Goal: Information Seeking & Learning: Understand process/instructions

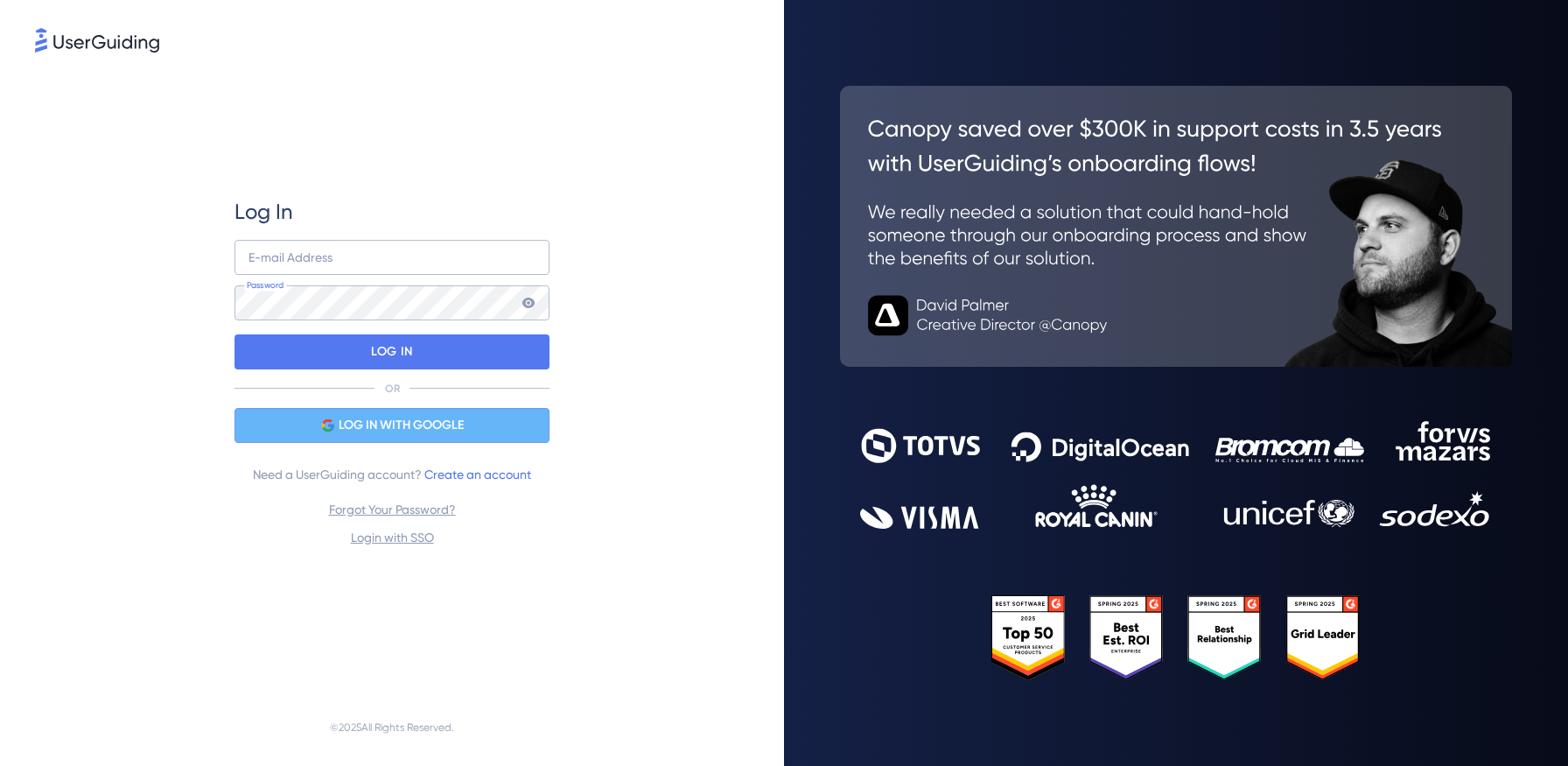
click at [322, 434] on div "LOG IN WITH GOOGLE" at bounding box center [392, 425] width 315 height 35
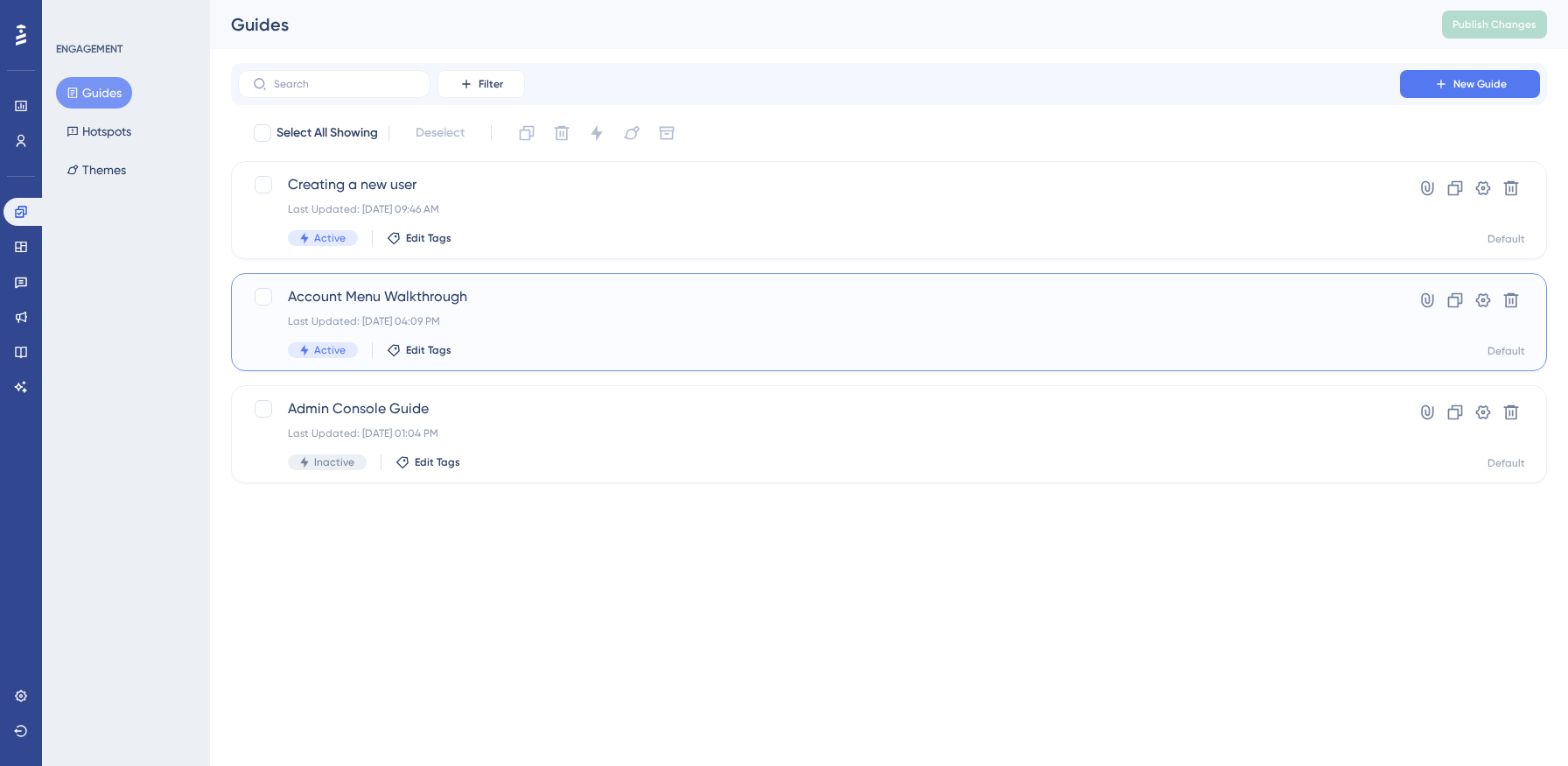
click at [601, 329] on div "Account Menu Walkthrough Last Updated: [DATE] 04:09 PM Active Edit Tags" at bounding box center [819, 321] width 1062 height 72
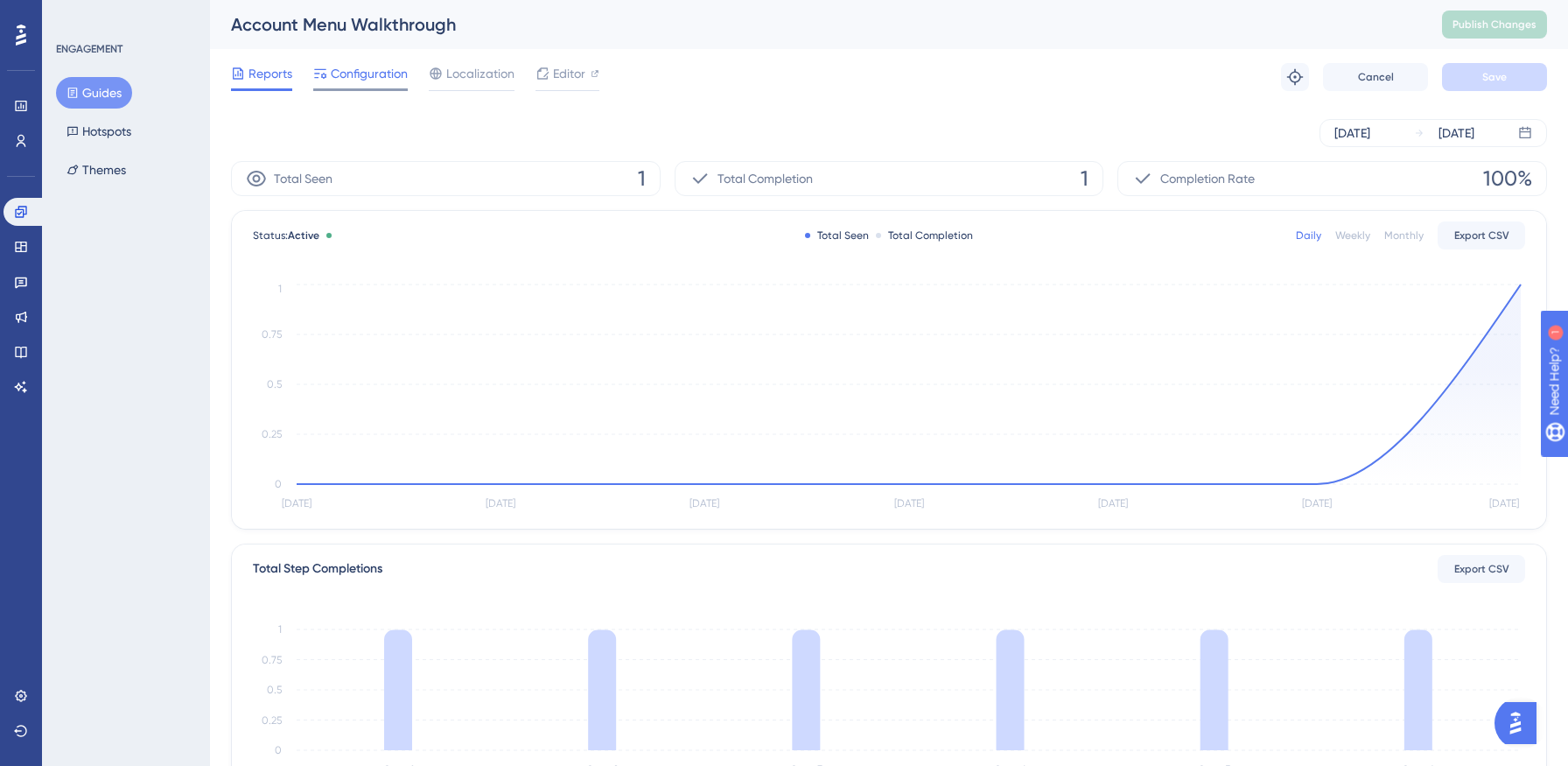
click at [386, 80] on span "Configuration" at bounding box center [369, 73] width 77 height 21
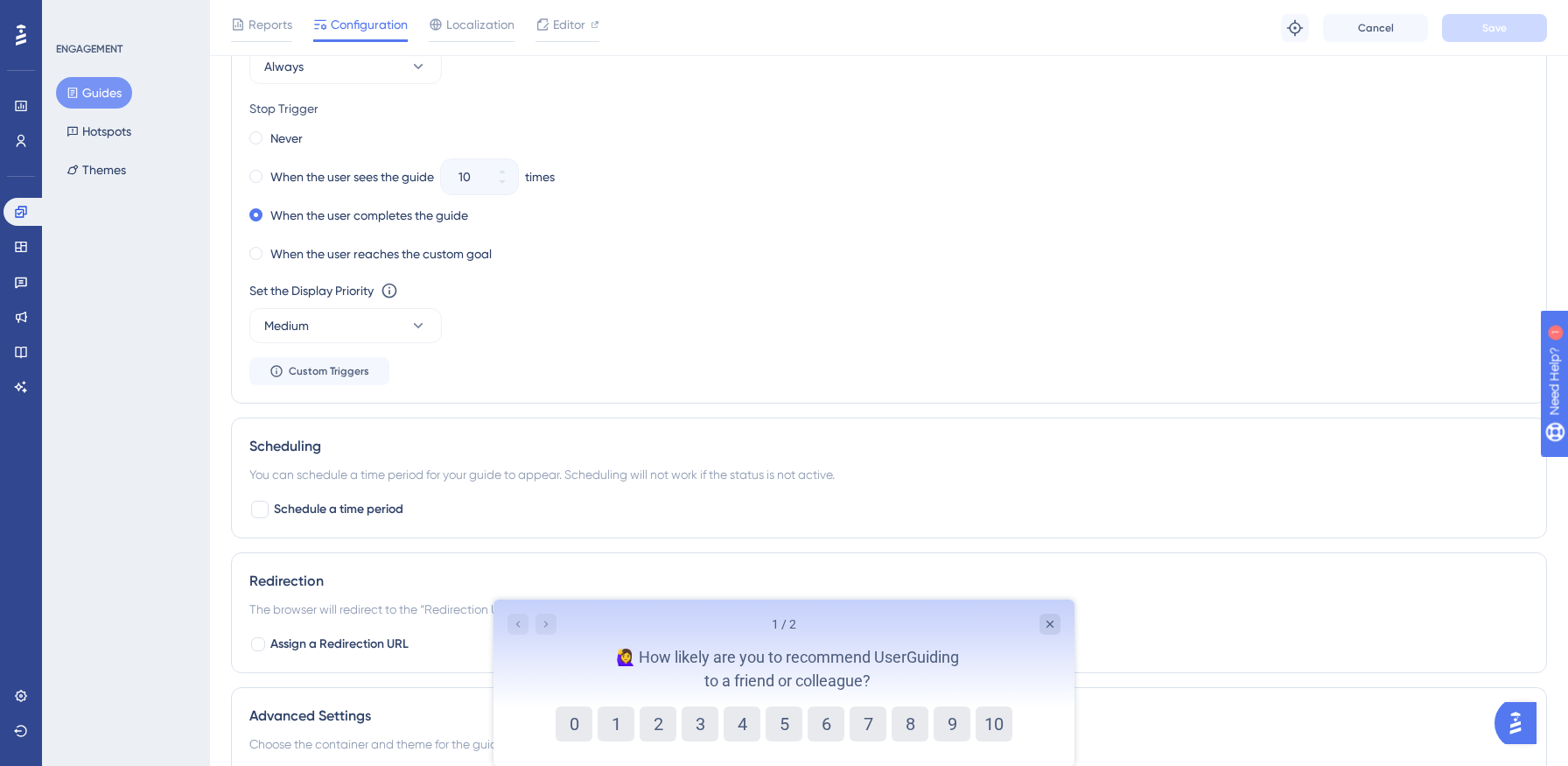
scroll to position [1161, 0]
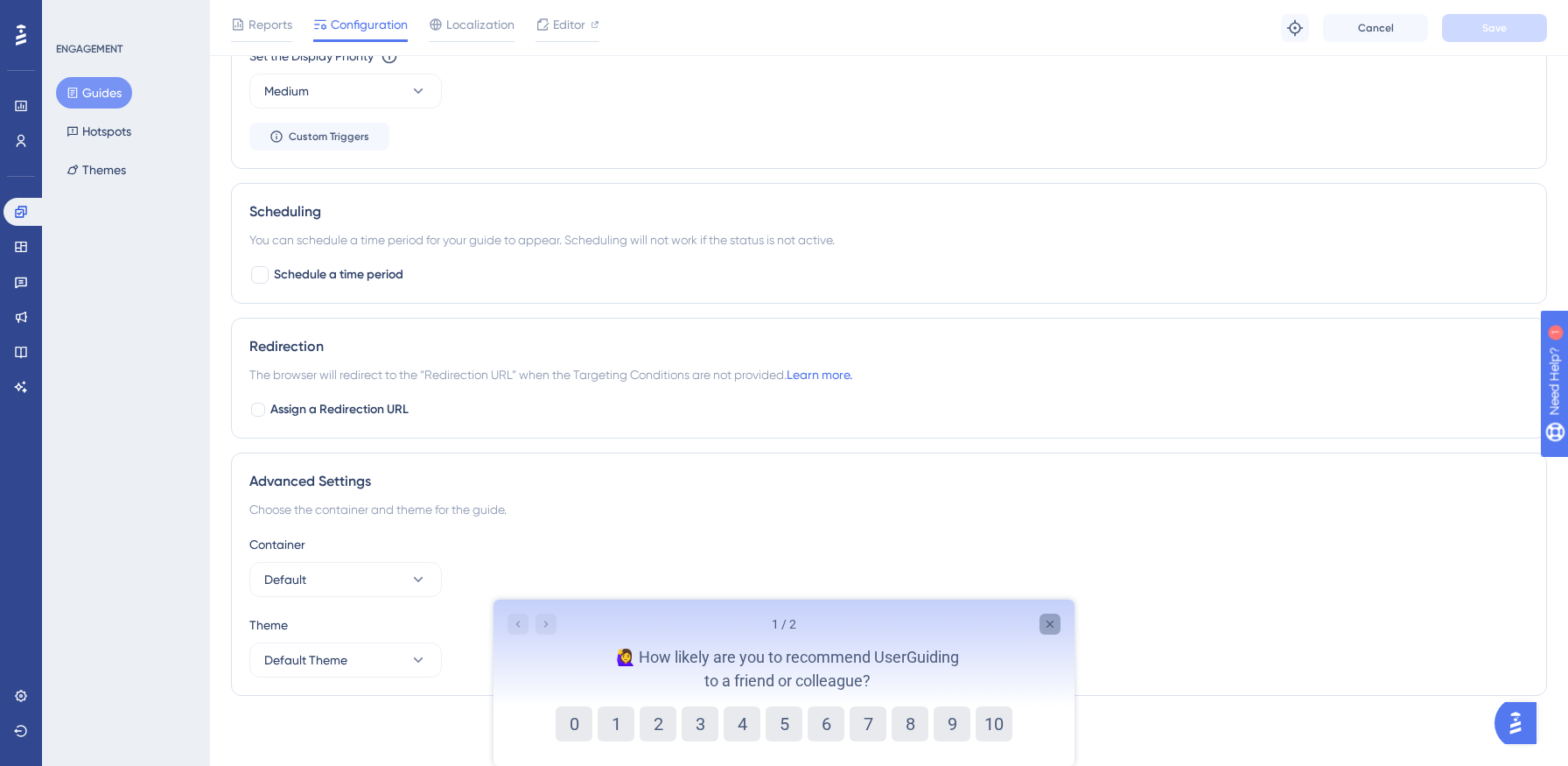
click at [1048, 624] on icon "Close survey" at bounding box center [1051, 624] width 7 height 7
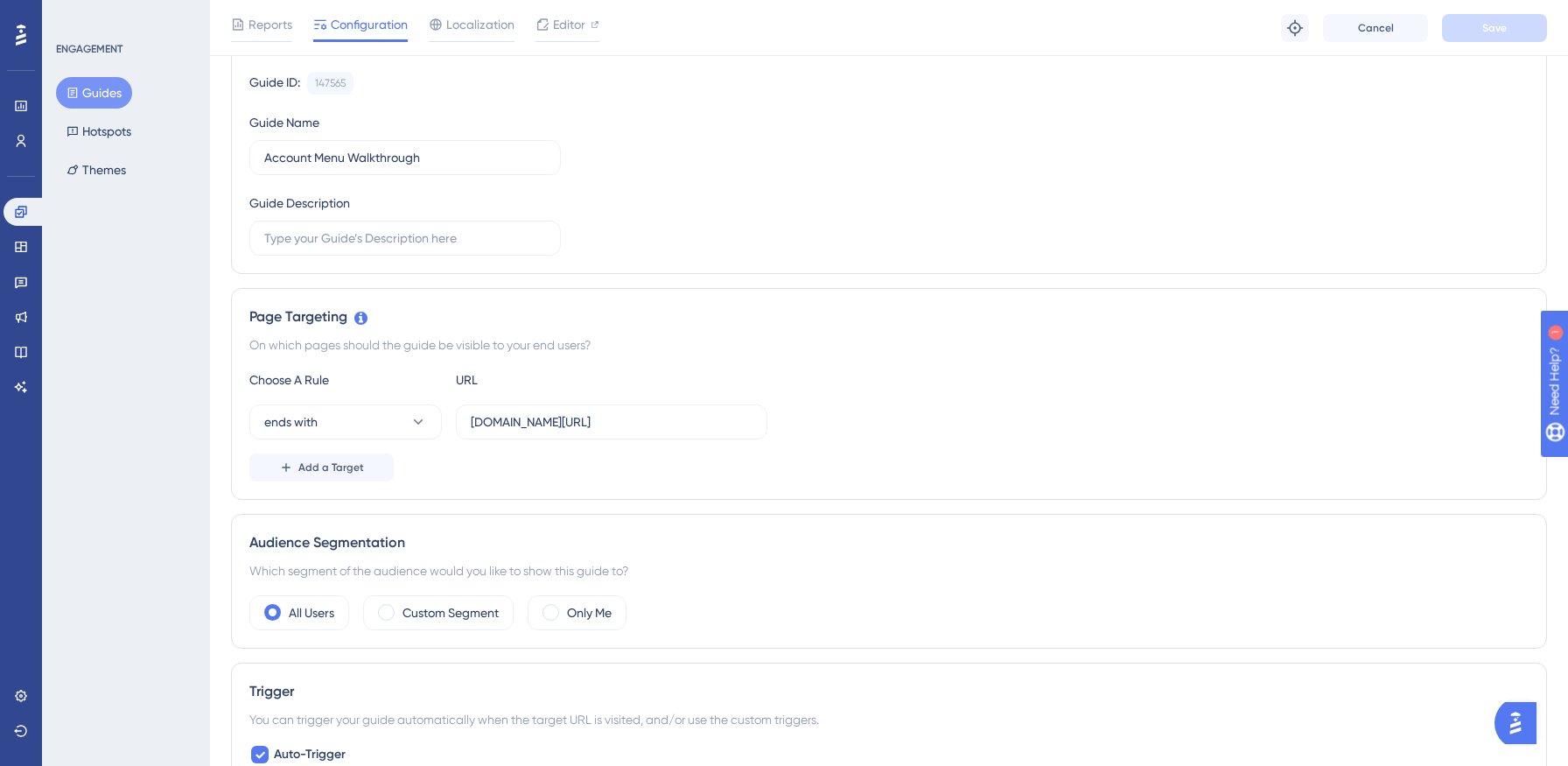
scroll to position [0, 0]
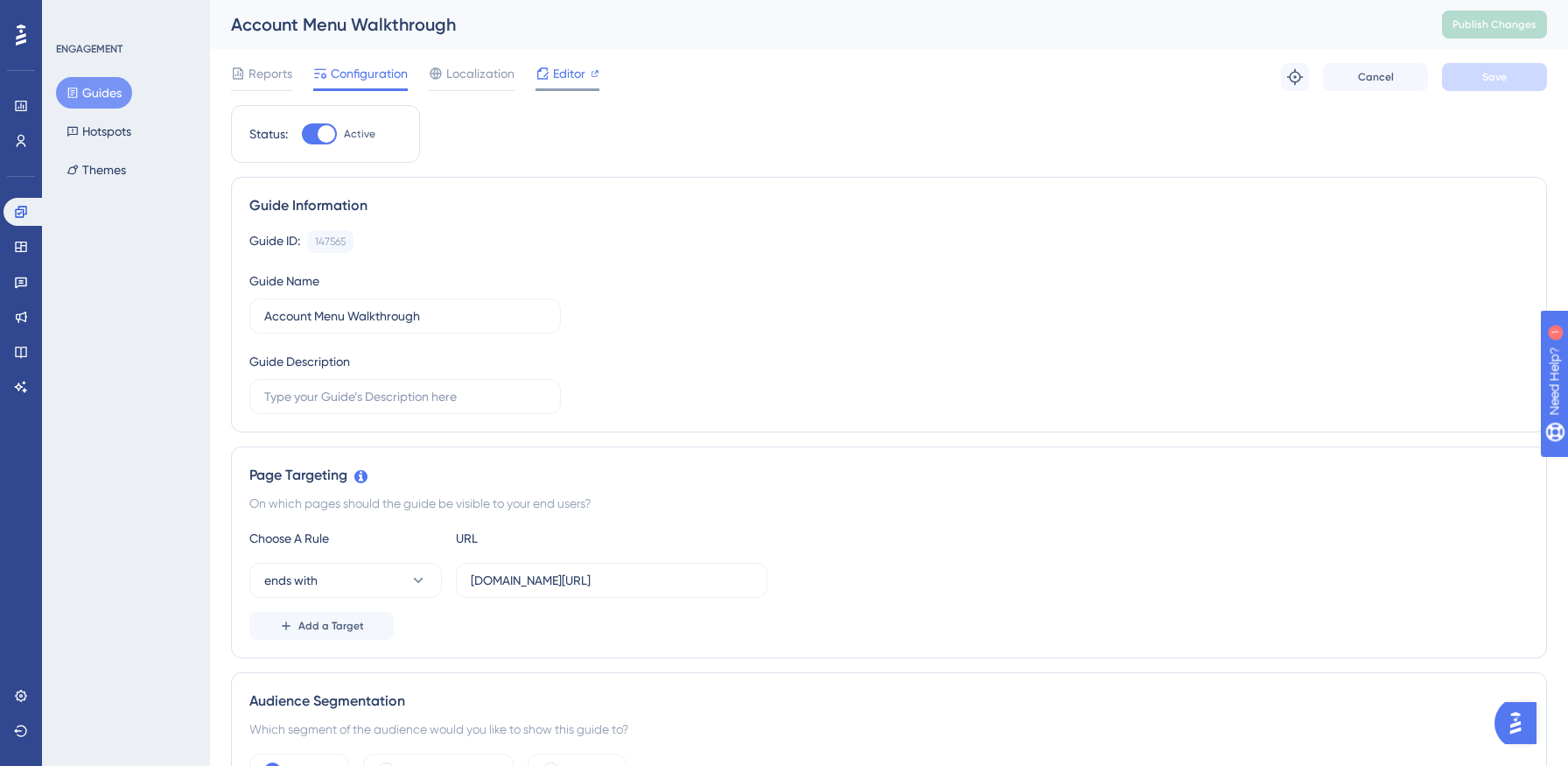
click at [562, 75] on span "Editor" at bounding box center [569, 73] width 32 height 21
click at [493, 64] on span "Localization" at bounding box center [480, 73] width 68 height 21
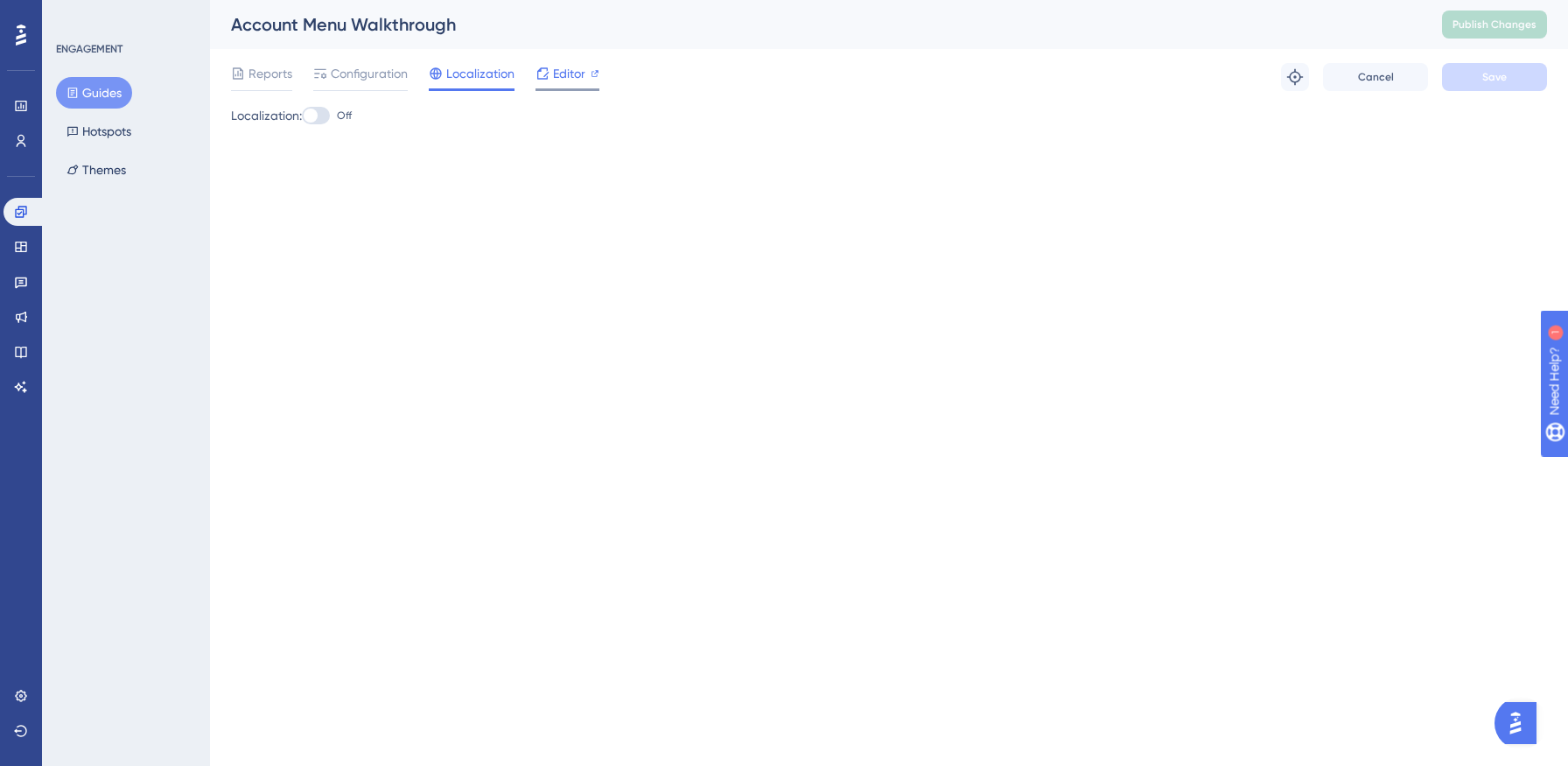
click at [547, 76] on icon at bounding box center [543, 73] width 11 height 11
click at [255, 74] on span "Reports" at bounding box center [270, 73] width 44 height 21
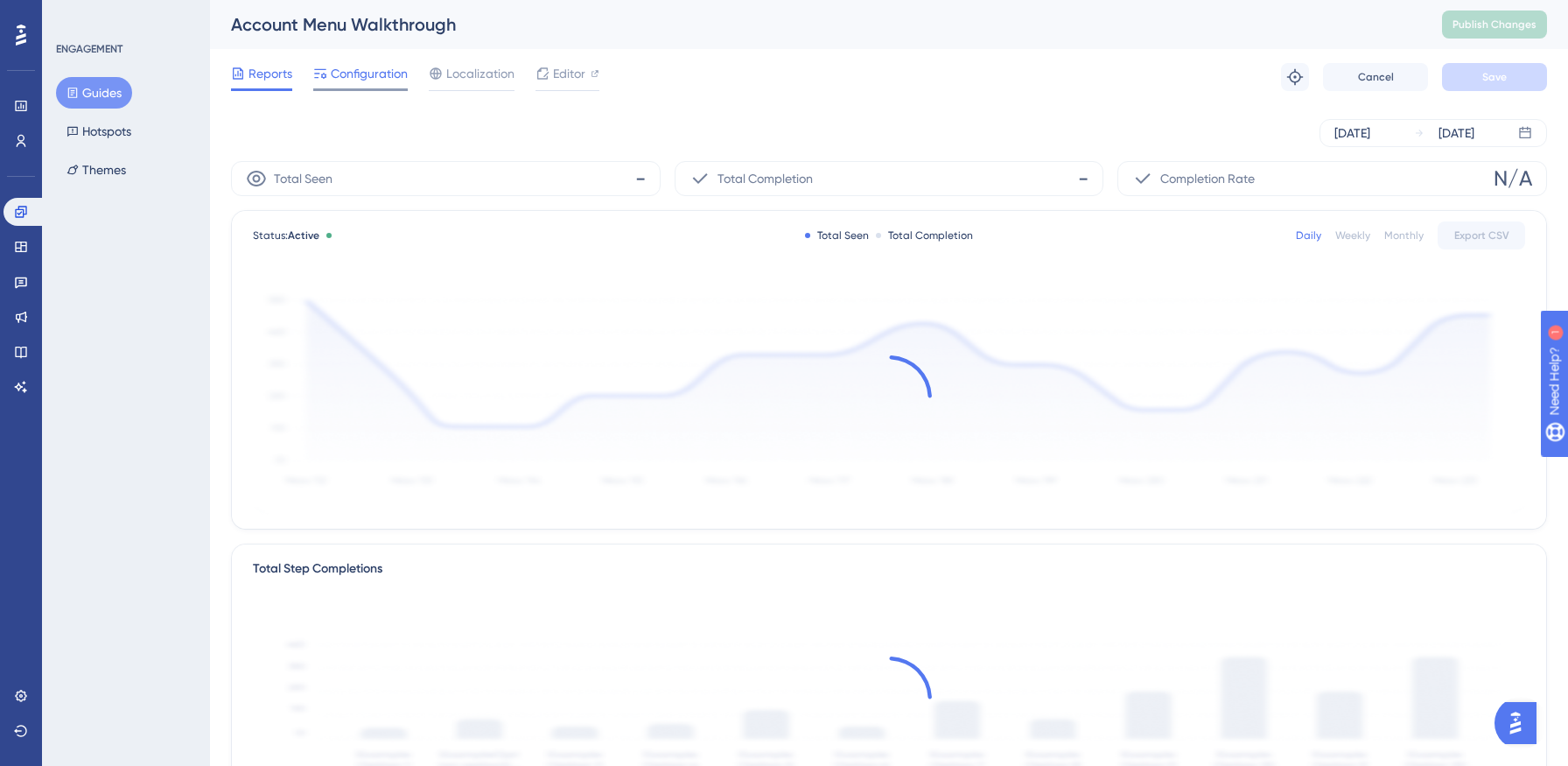
click at [330, 72] on span "Configuration" at bounding box center [369, 73] width 77 height 21
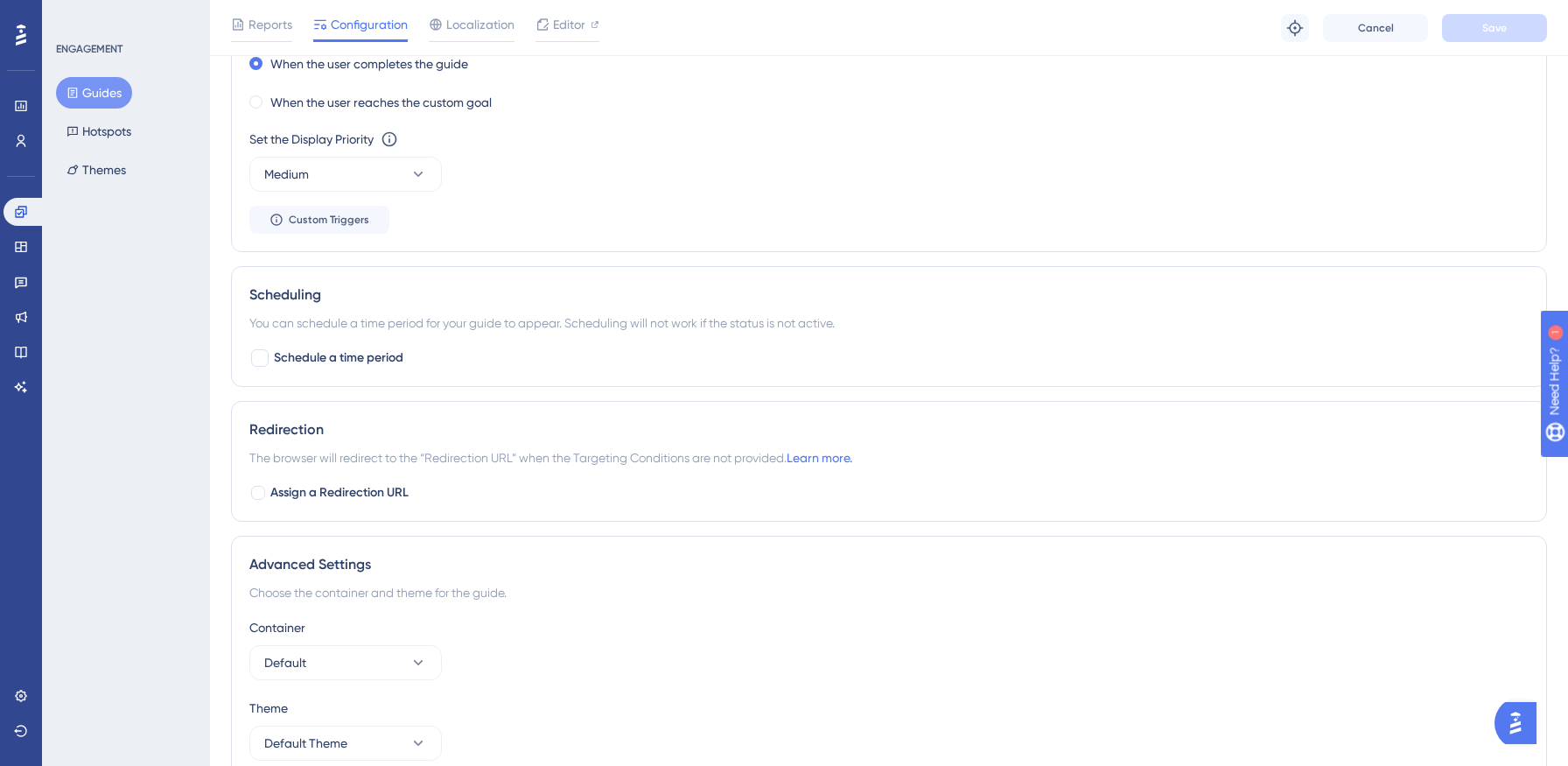
scroll to position [1161, 0]
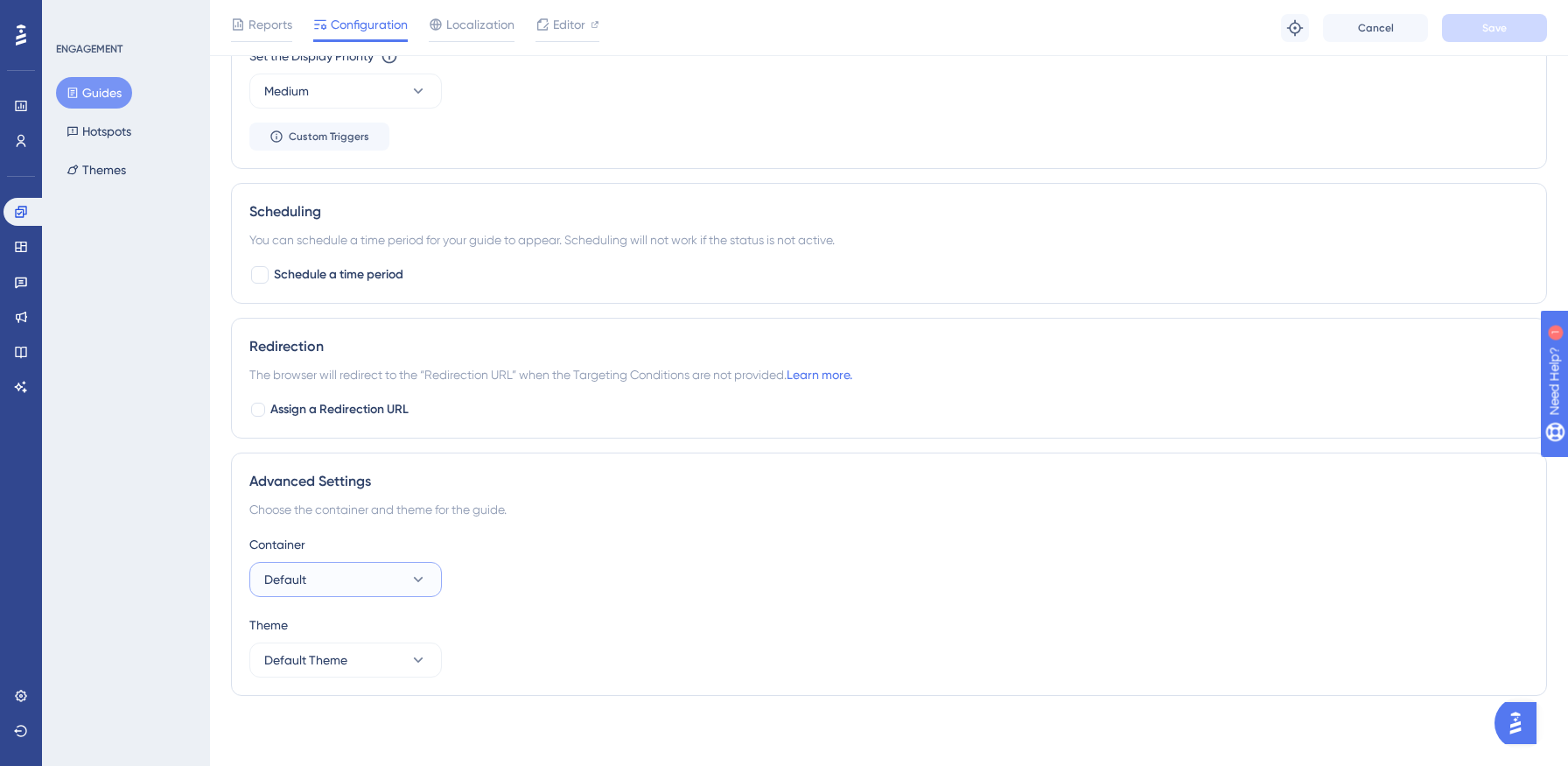
click at [363, 581] on button "Default" at bounding box center [345, 579] width 193 height 35
click at [471, 519] on div "Choose the container and theme for the guide." at bounding box center [889, 509] width 1280 height 21
click at [21, 701] on icon at bounding box center [20, 695] width 11 height 11
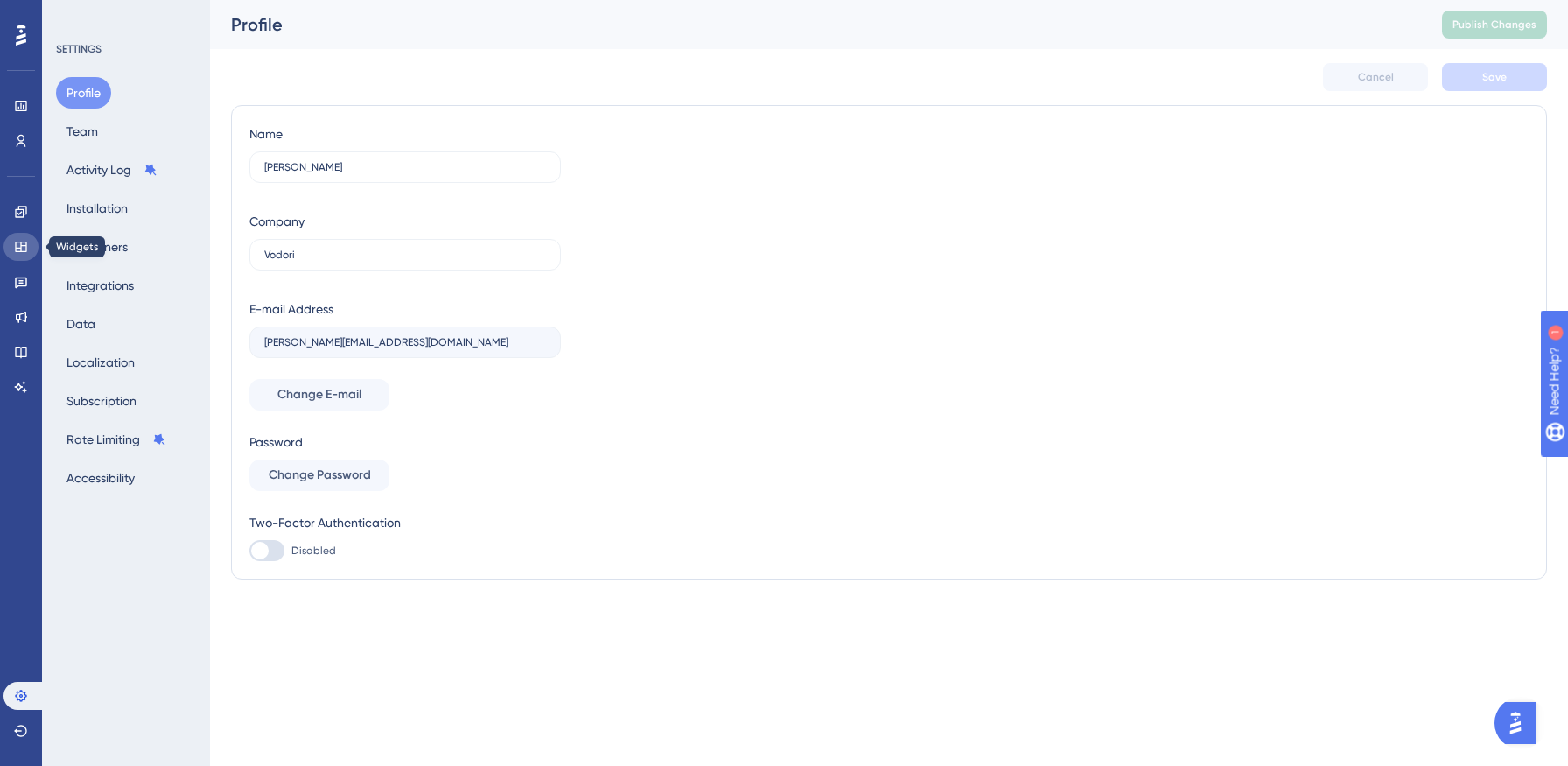
click at [18, 245] on icon at bounding box center [20, 247] width 14 height 14
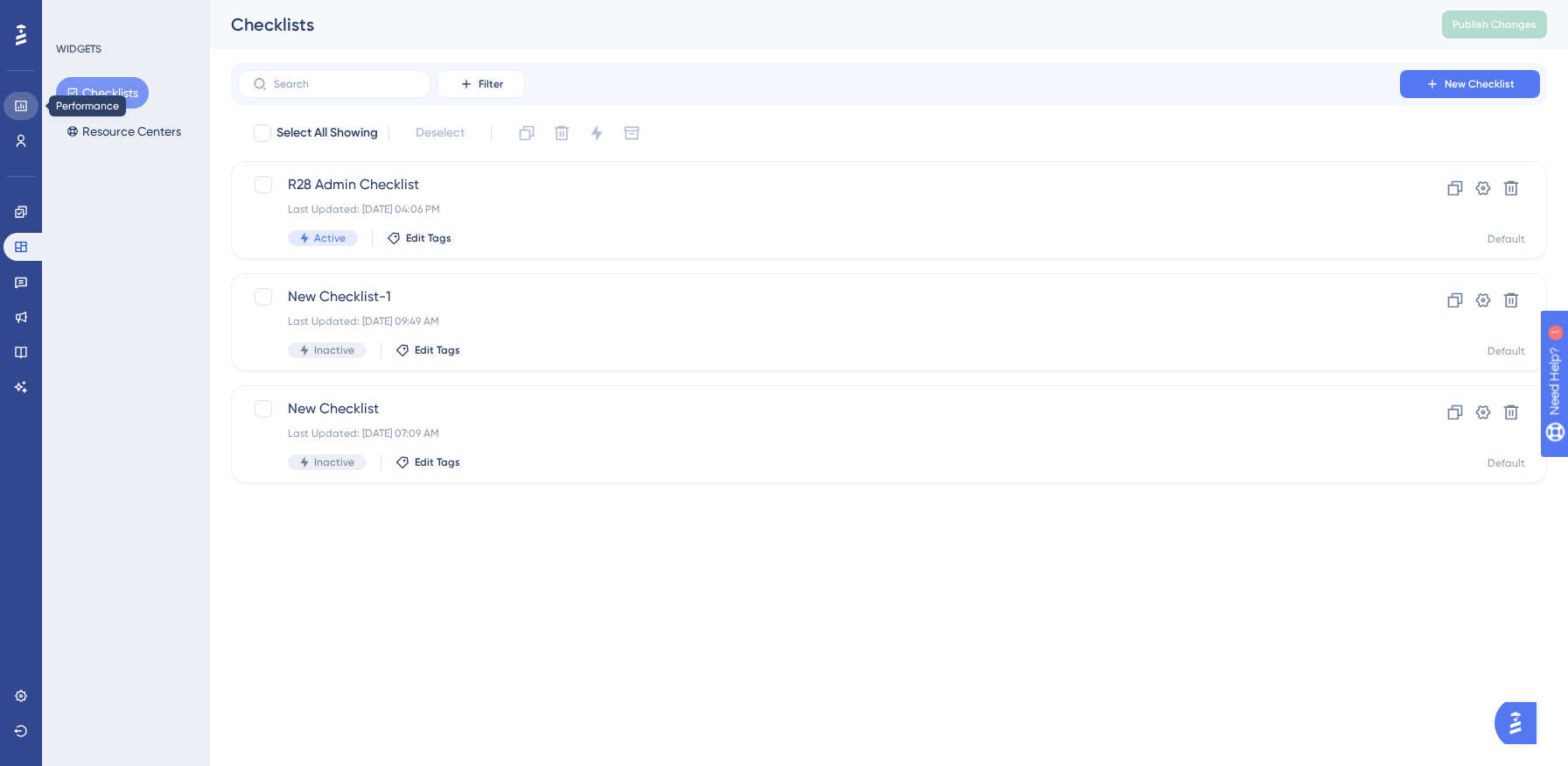
click at [27, 100] on icon at bounding box center [20, 105] width 14 height 14
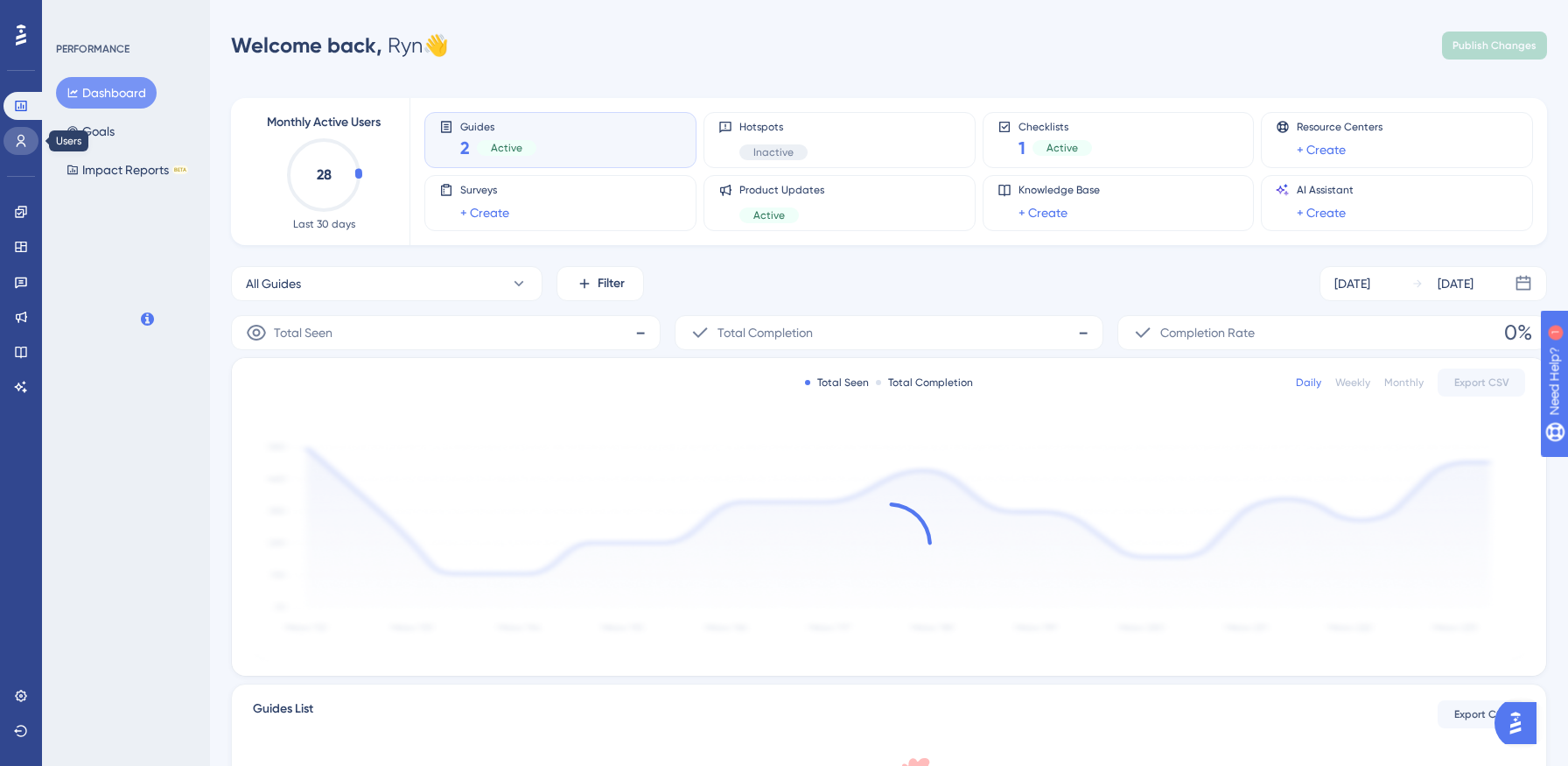
click at [25, 141] on icon at bounding box center [20, 141] width 14 height 14
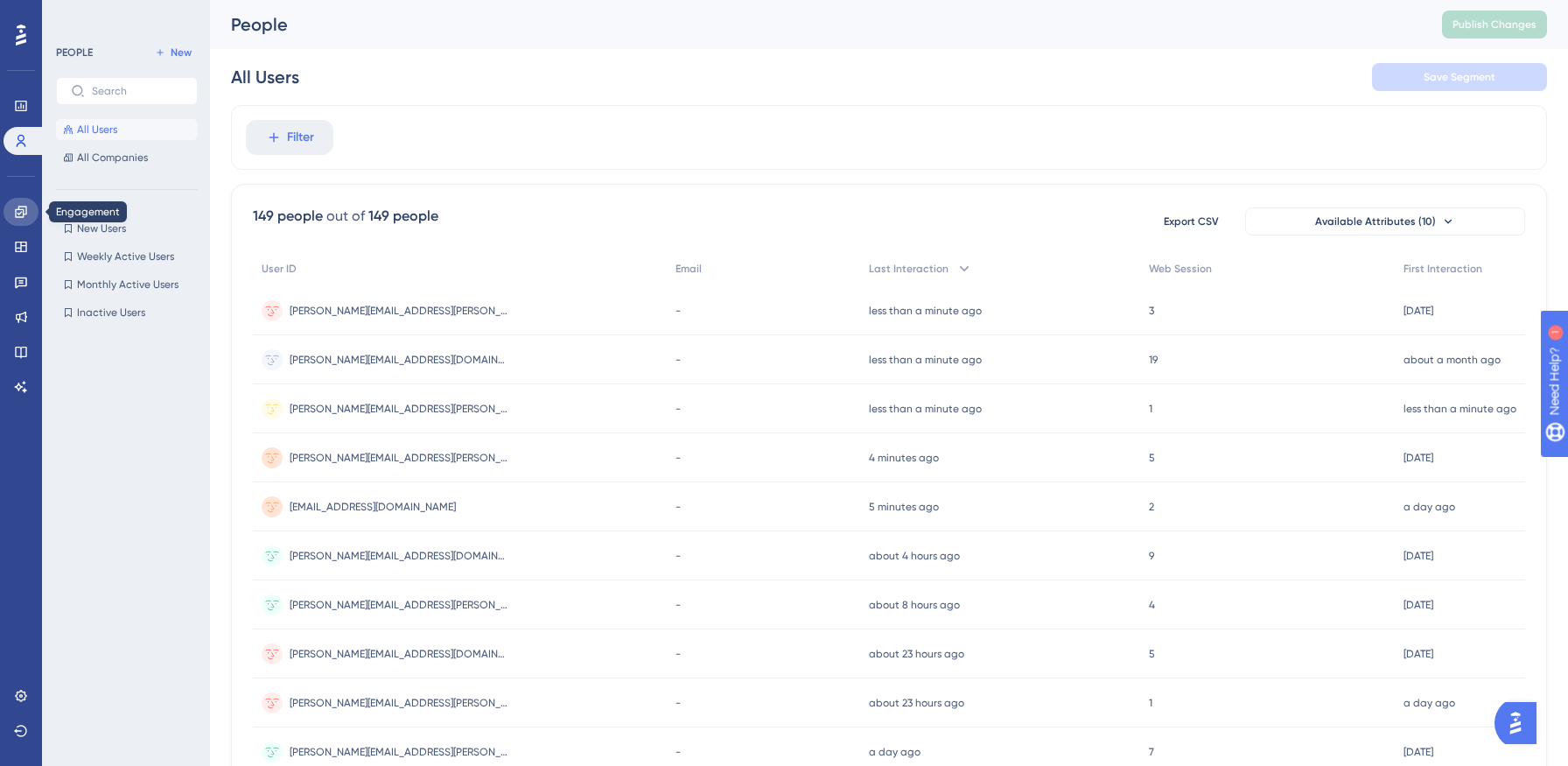
click at [20, 209] on icon at bounding box center [20, 211] width 11 height 11
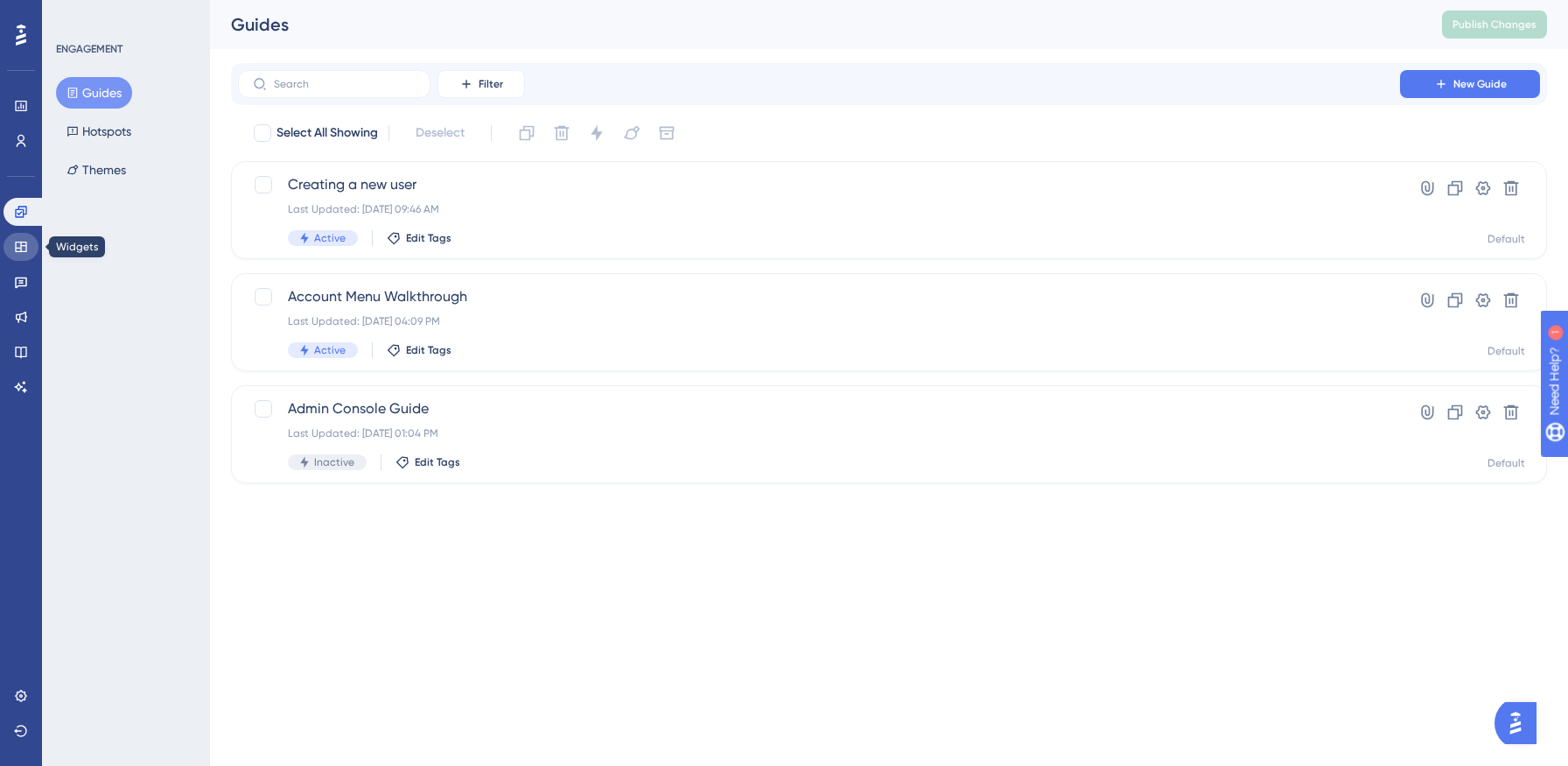
click at [24, 253] on icon at bounding box center [20, 247] width 14 height 14
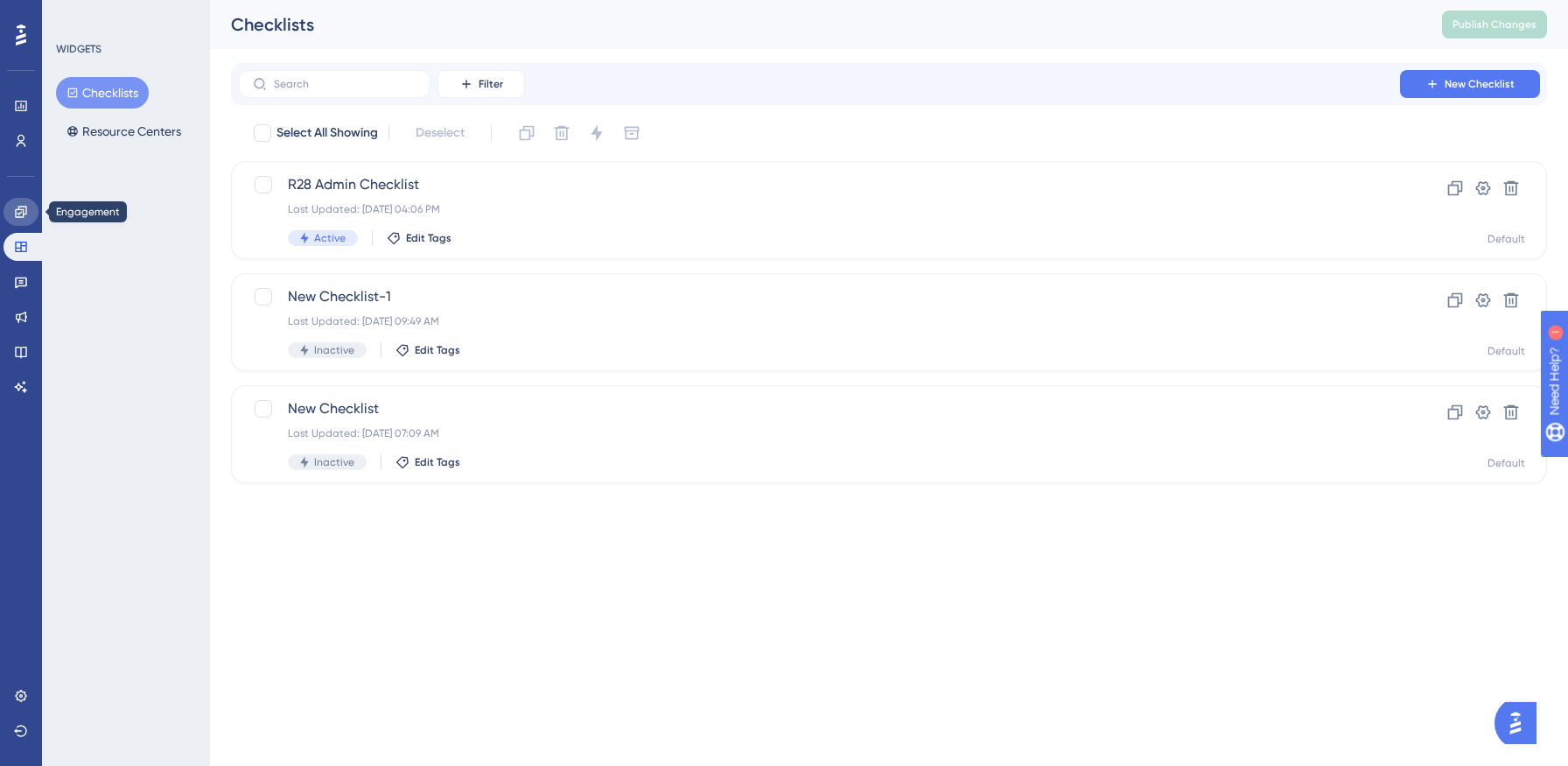
click at [21, 217] on icon at bounding box center [20, 211] width 11 height 11
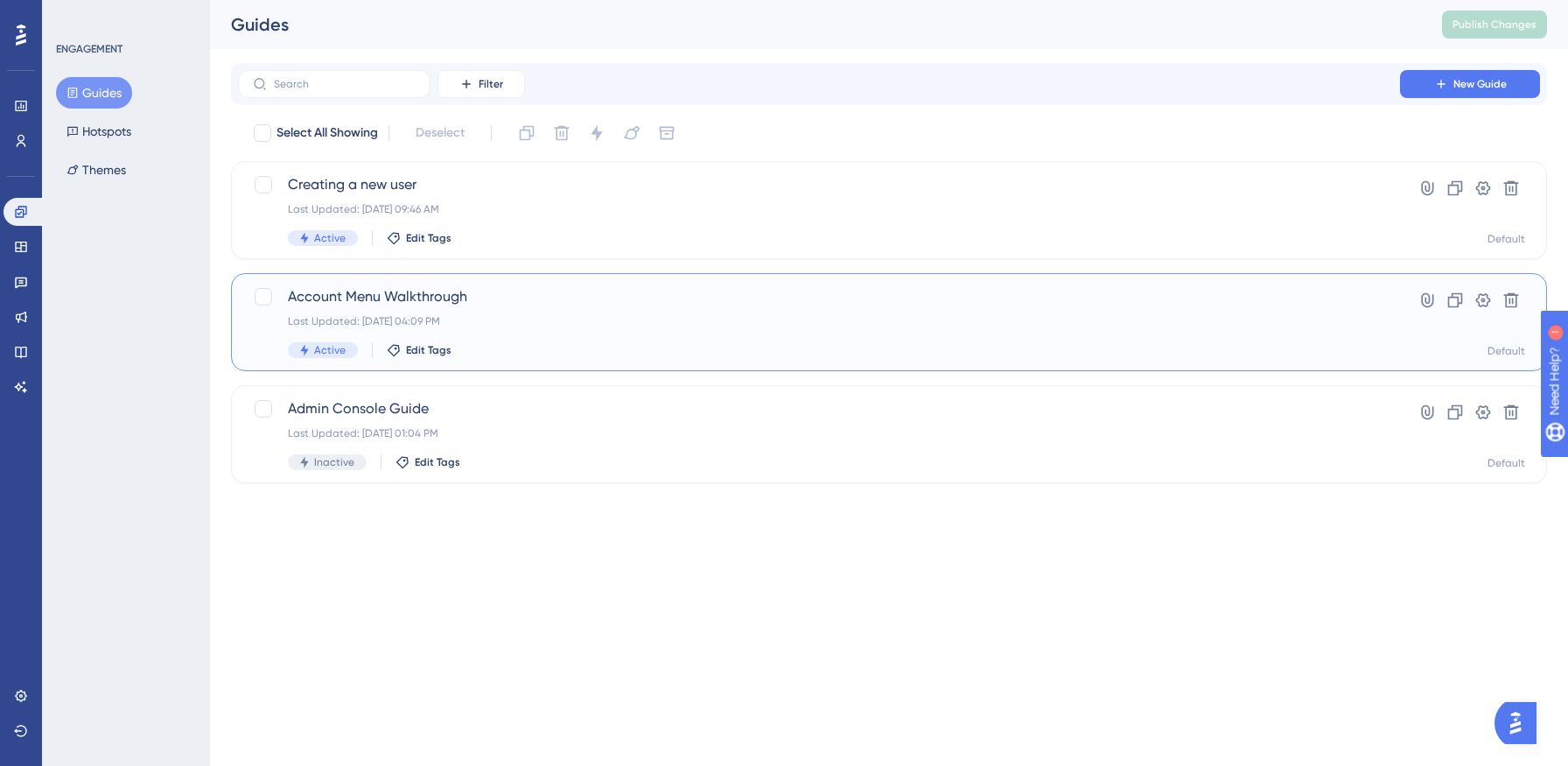
click at [543, 292] on span "Account Menu Walkthrough" at bounding box center [819, 296] width 1062 height 21
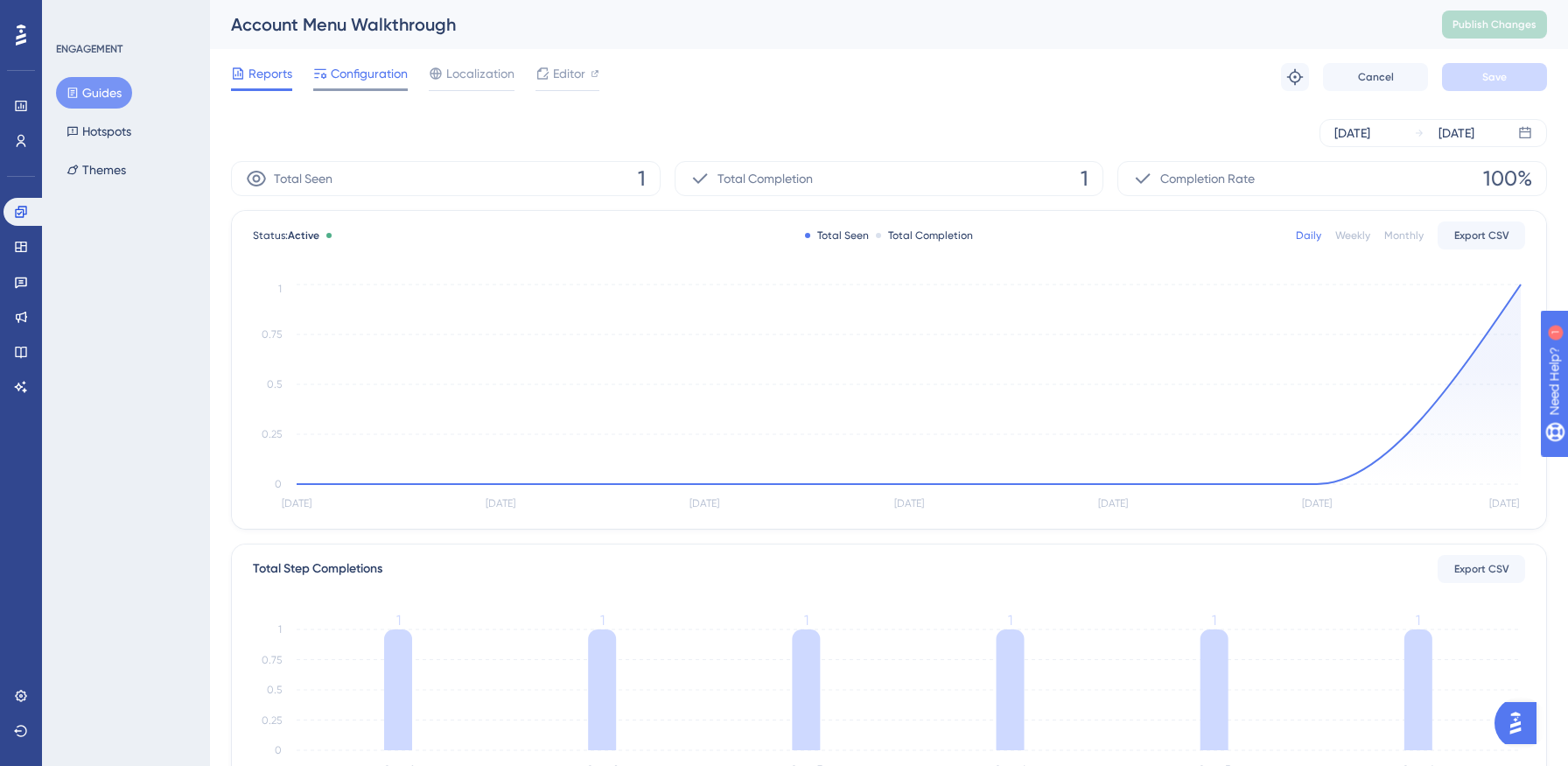
click at [362, 78] on span "Configuration" at bounding box center [369, 73] width 77 height 21
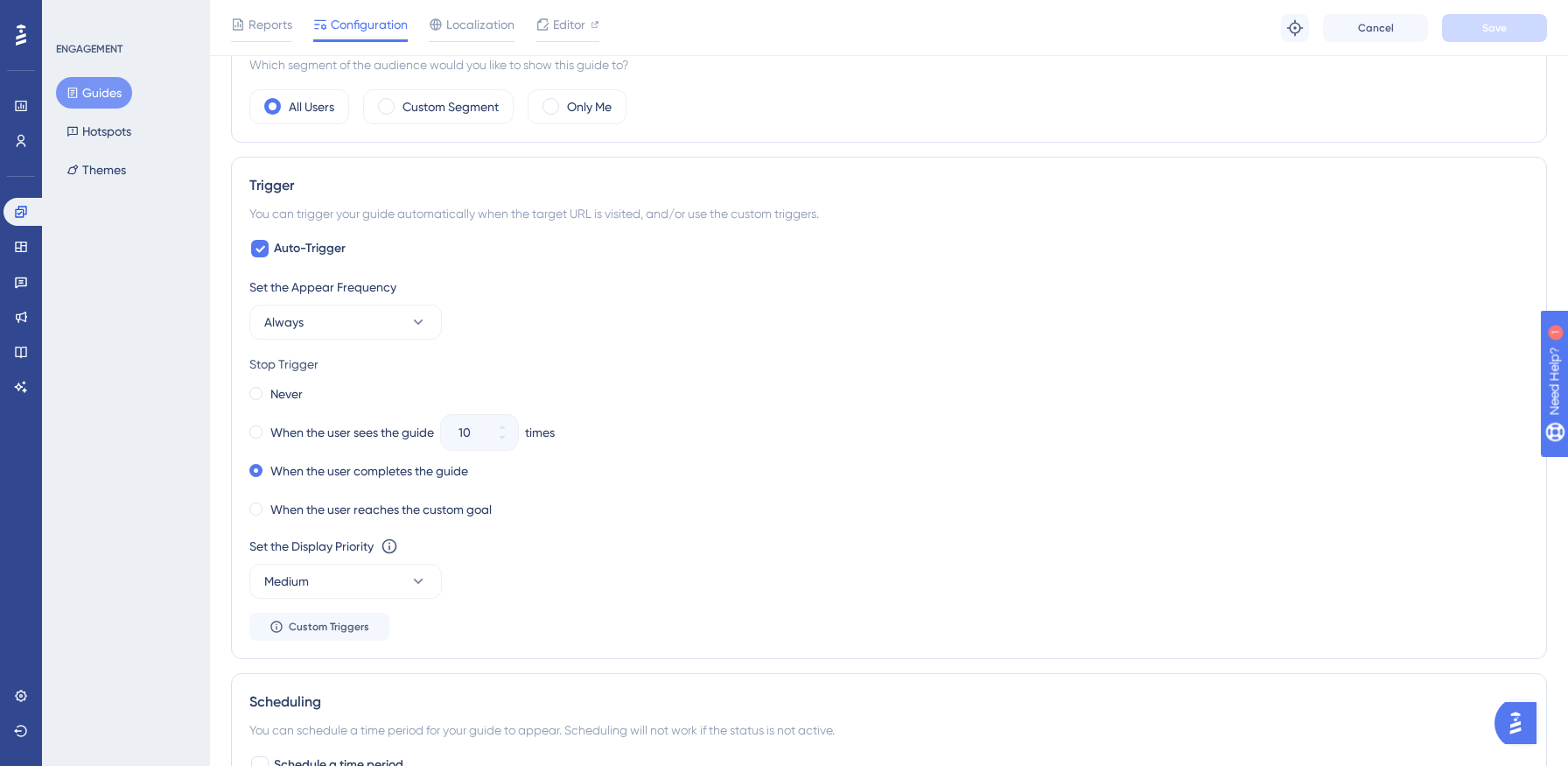
scroll to position [1161, 0]
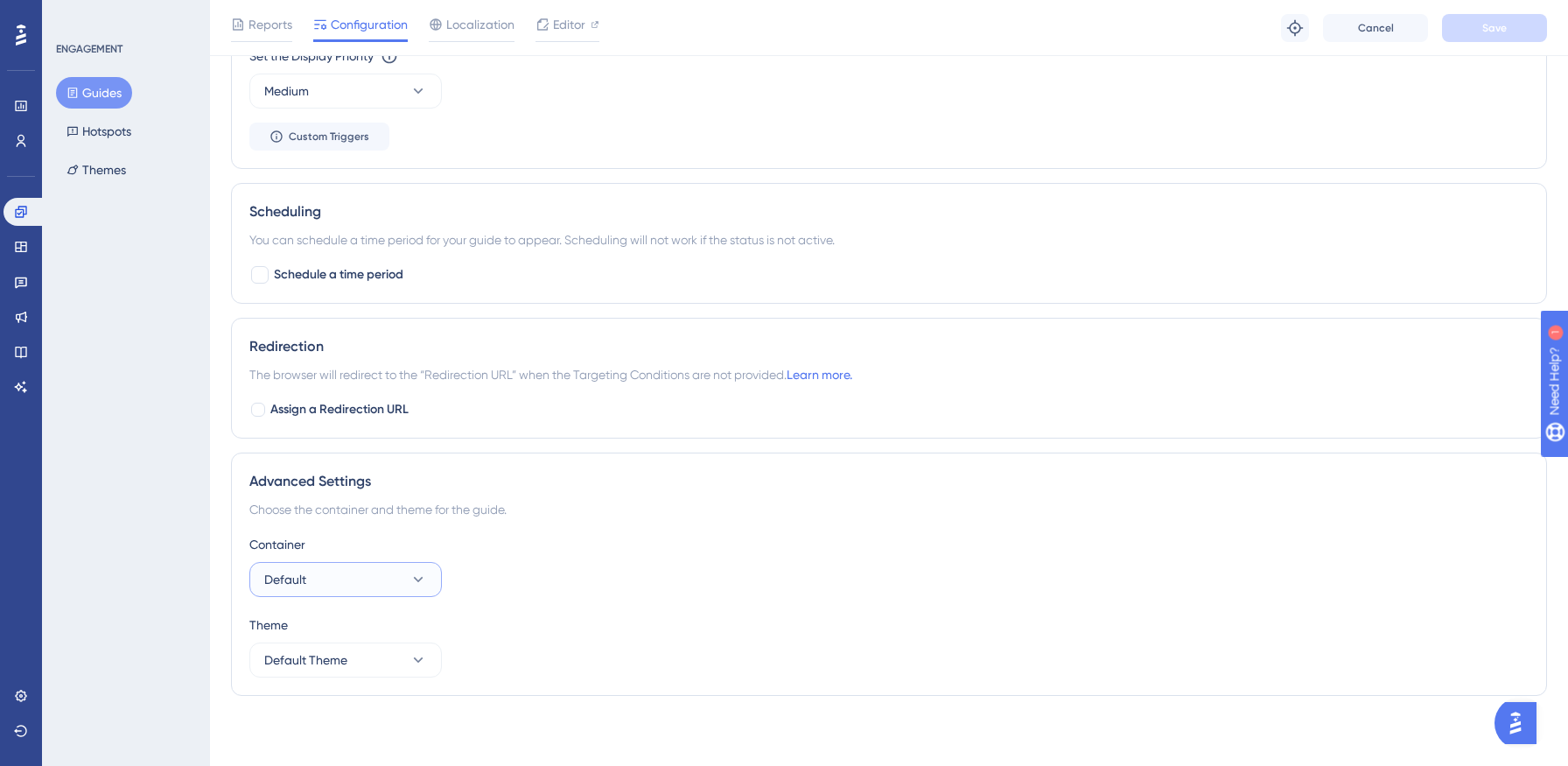
click at [326, 582] on button "Default" at bounding box center [345, 579] width 193 height 35
click at [362, 538] on div "Container" at bounding box center [889, 544] width 1280 height 21
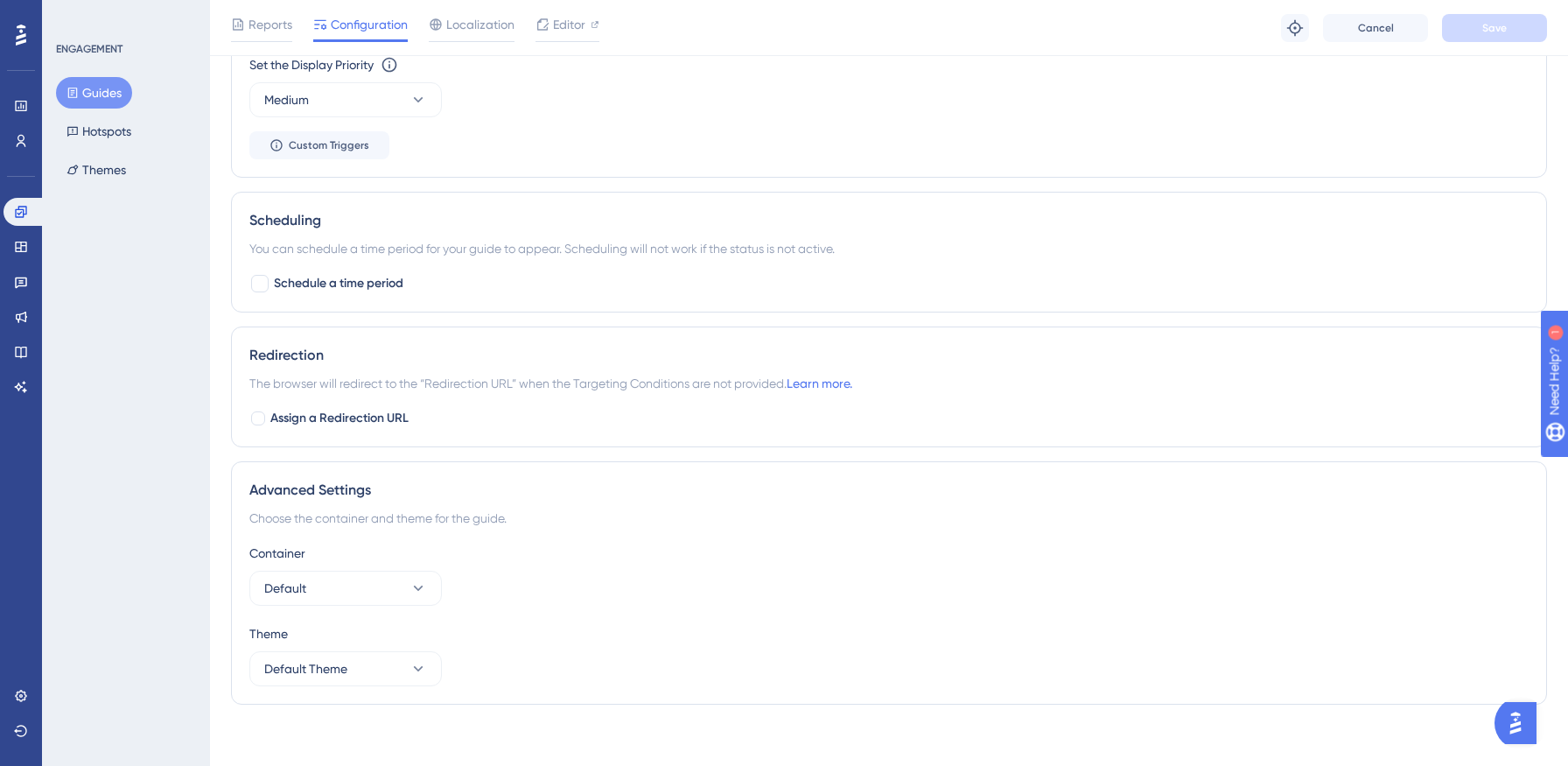
scroll to position [1152, 0]
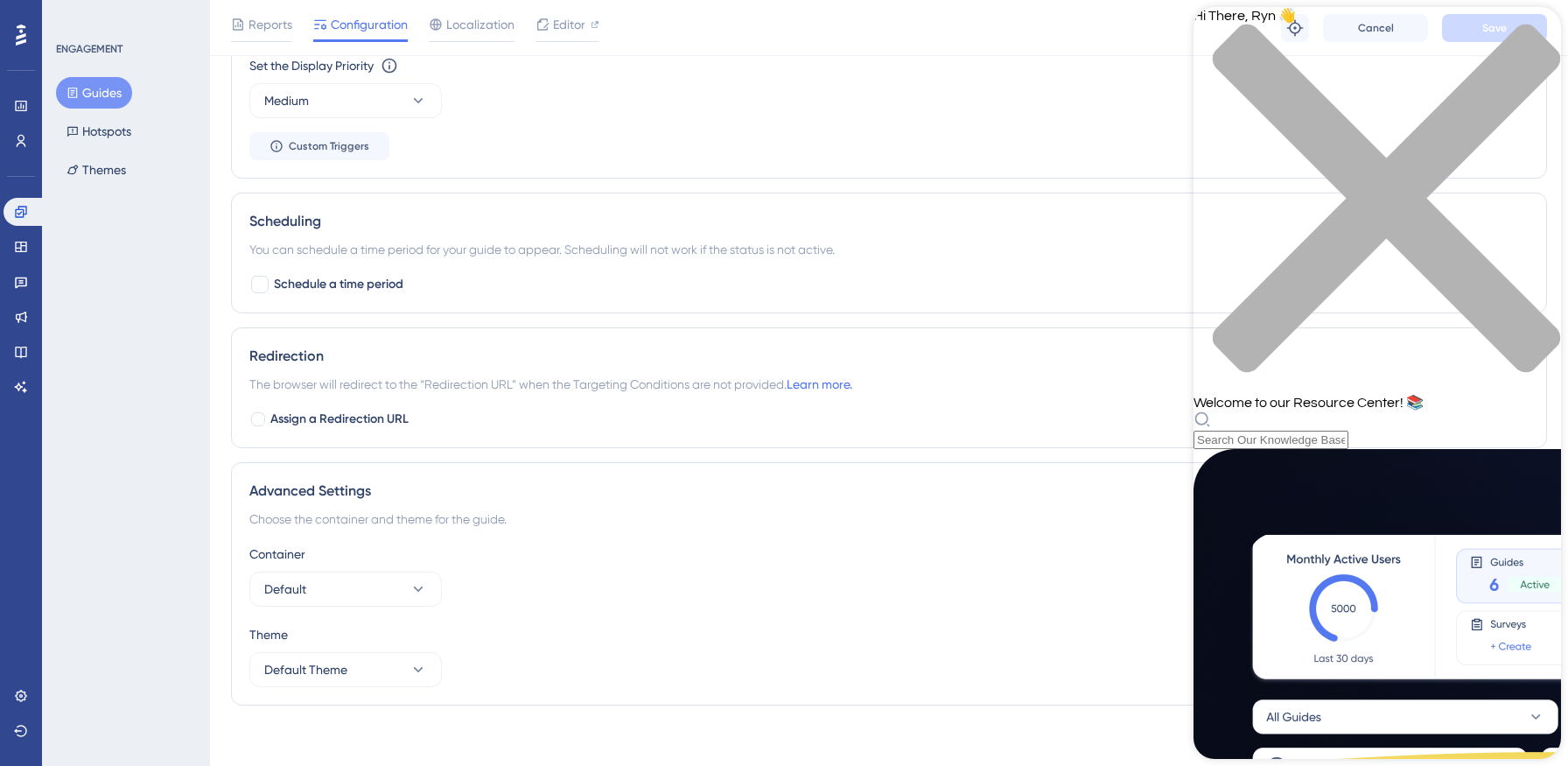
click at [1384, 411] on div "Resource Center Header" at bounding box center [1377, 430] width 368 height 38
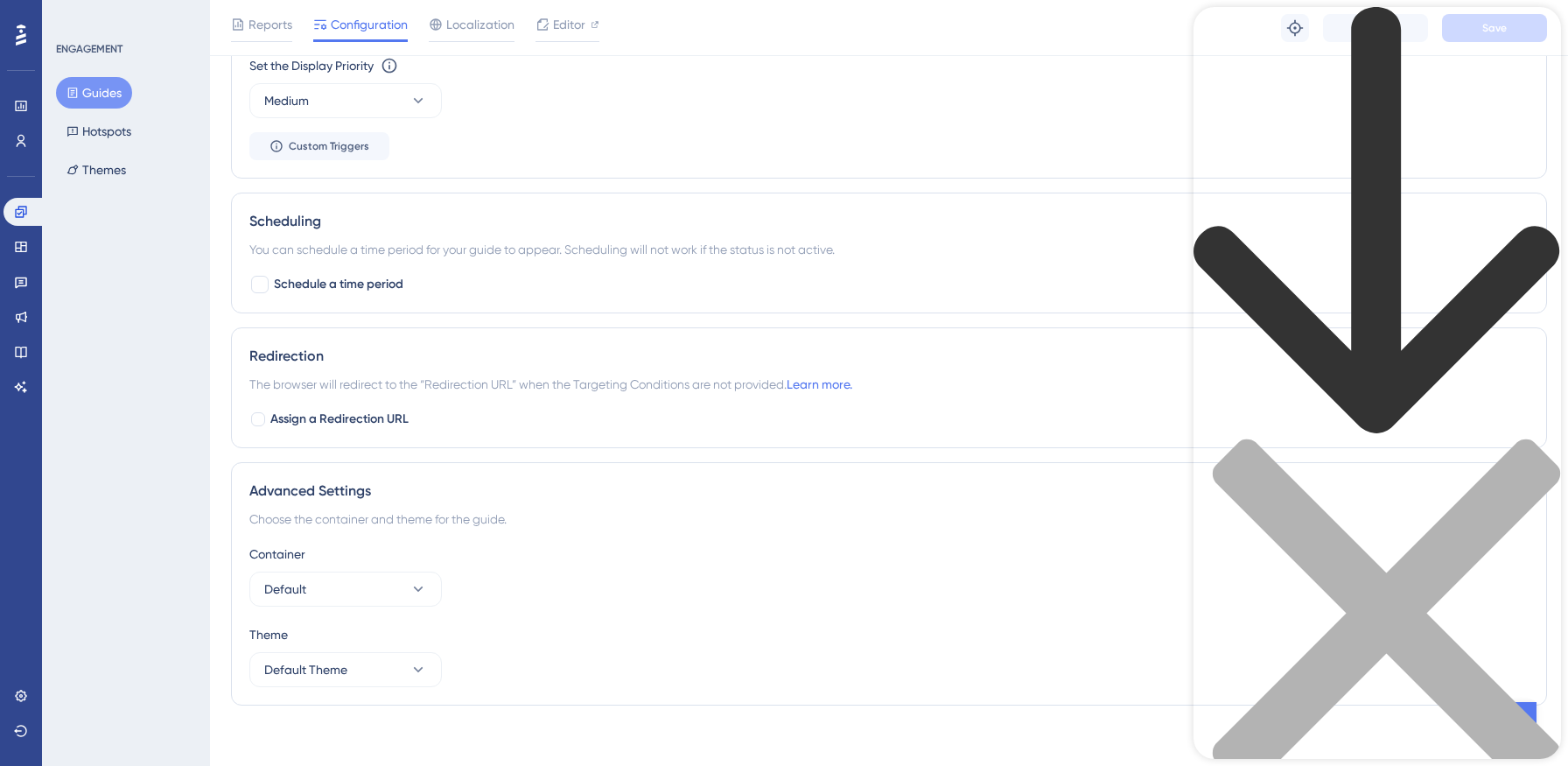
type input "container"
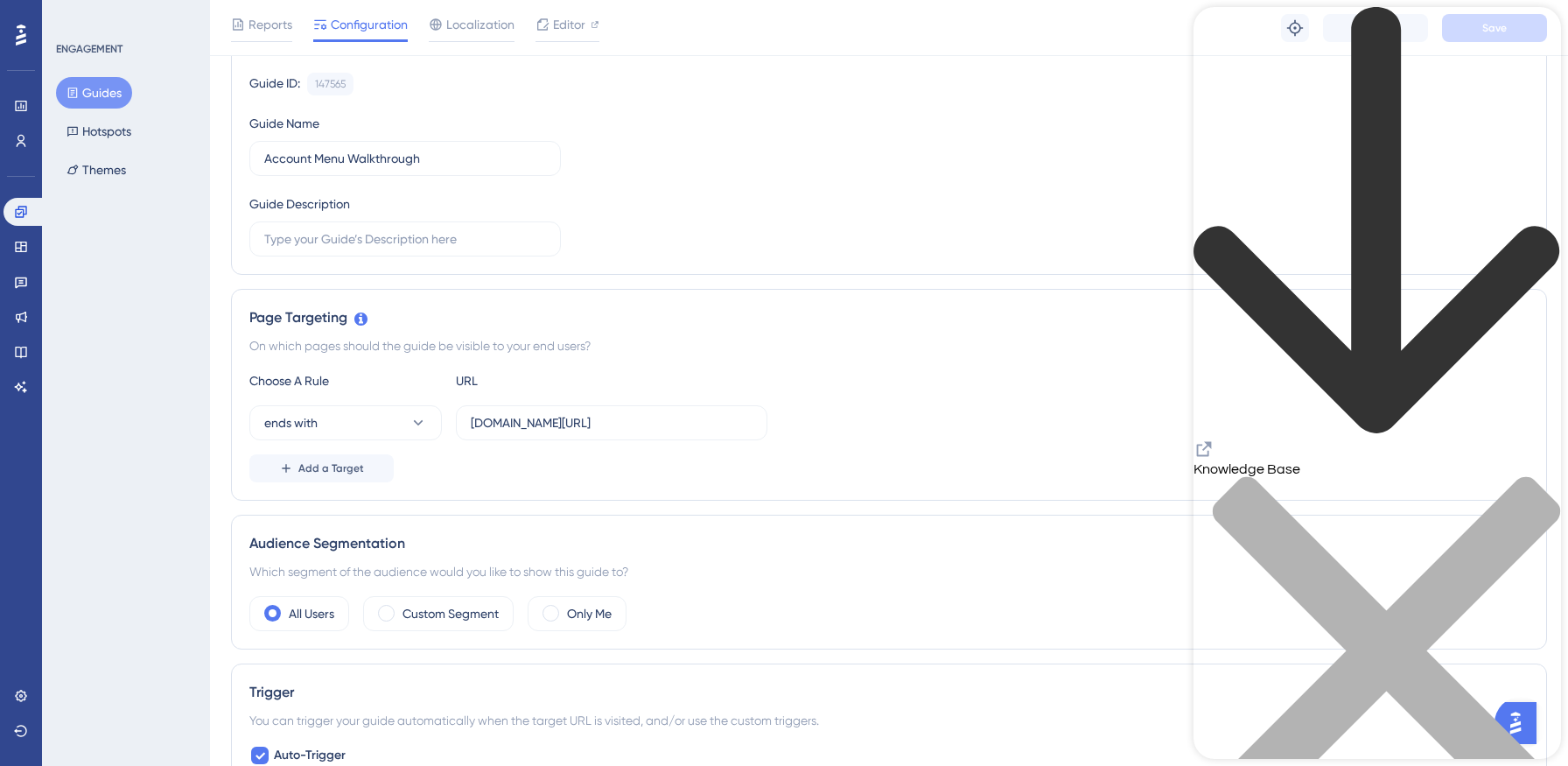
scroll to position [0, 0]
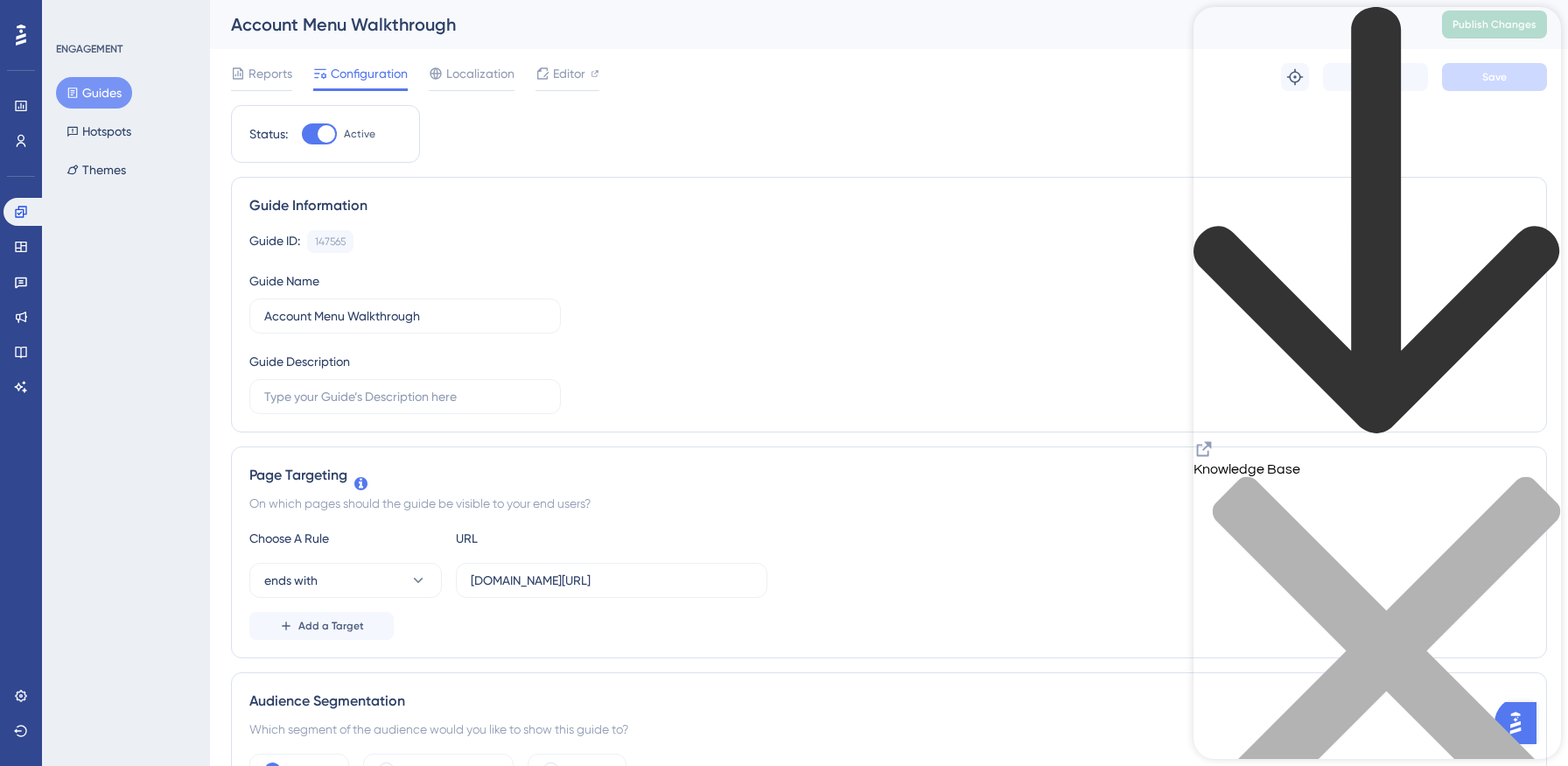
click at [1547, 26] on div "Knowledge Base" at bounding box center [1377, 426] width 368 height 839
click at [1539, 476] on div "close resource center" at bounding box center [1377, 660] width 368 height 370
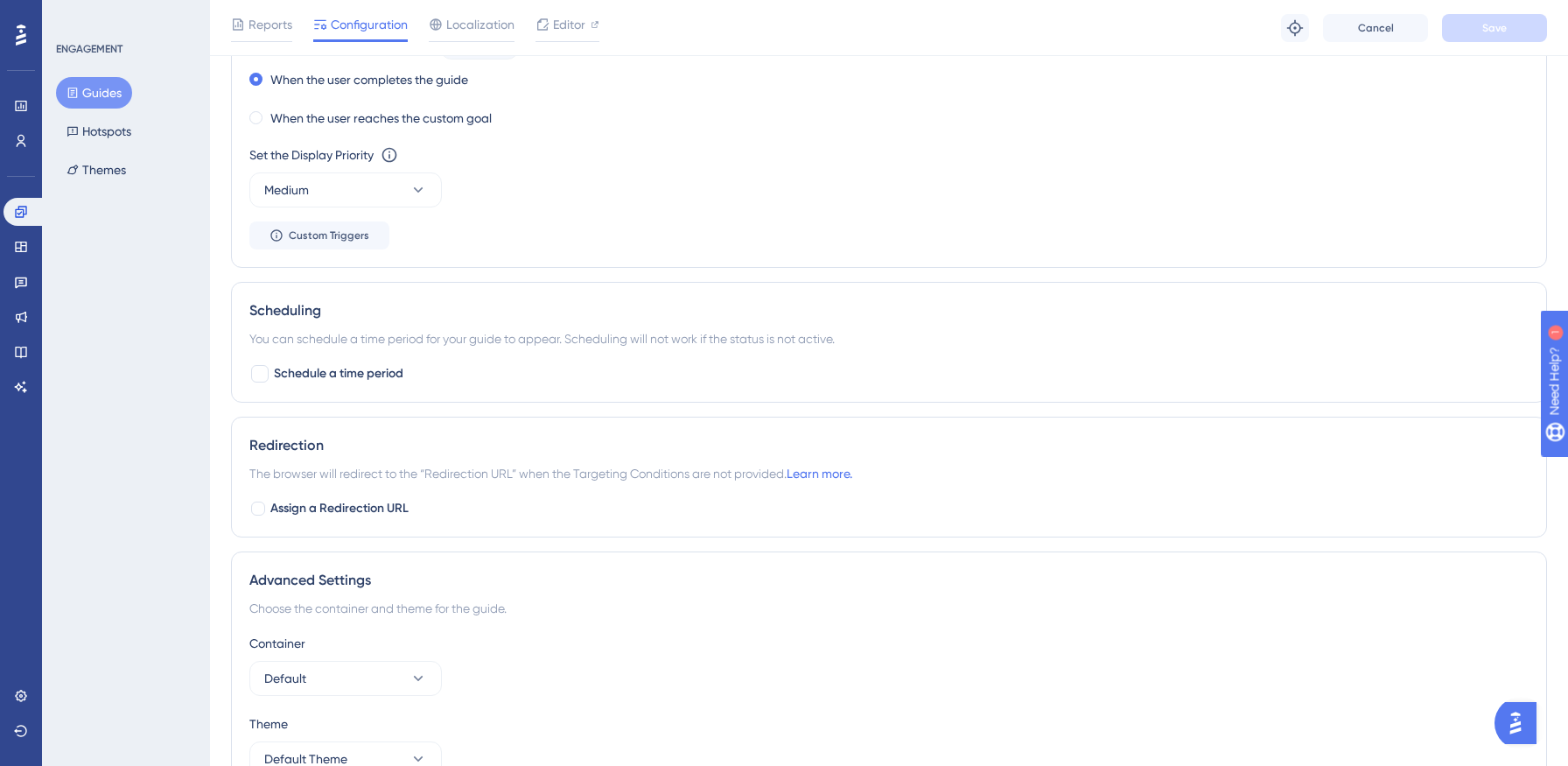
scroll to position [1161, 0]
